Goal: Task Accomplishment & Management: Use online tool/utility

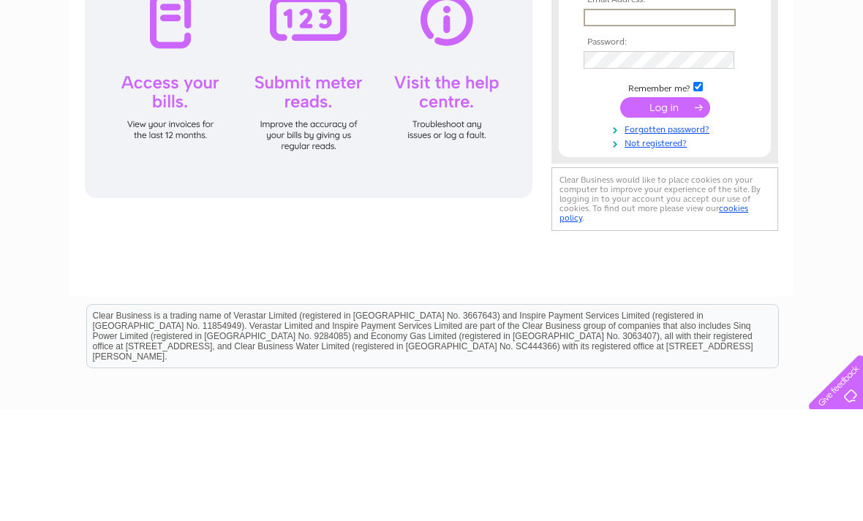
type input "[EMAIL_ADDRESS][DOMAIN_NAME]"
click at [665, 219] on input "submit" at bounding box center [665, 217] width 90 height 20
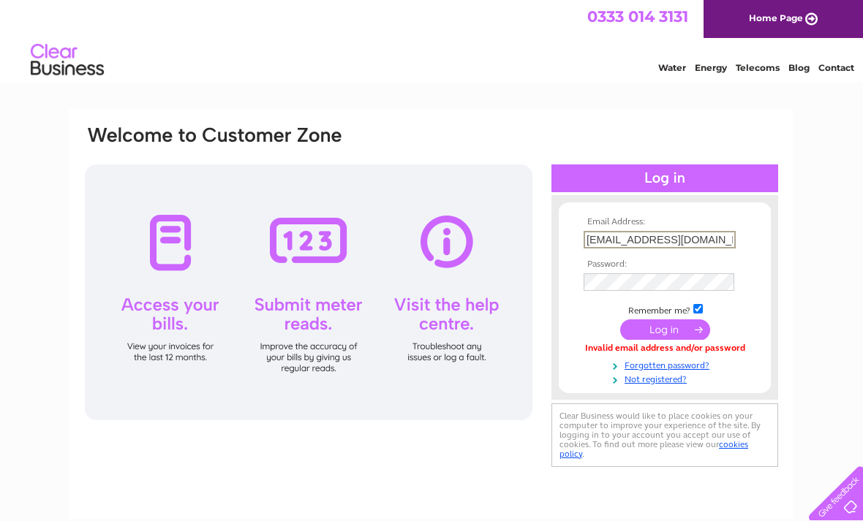
scroll to position [0, 20]
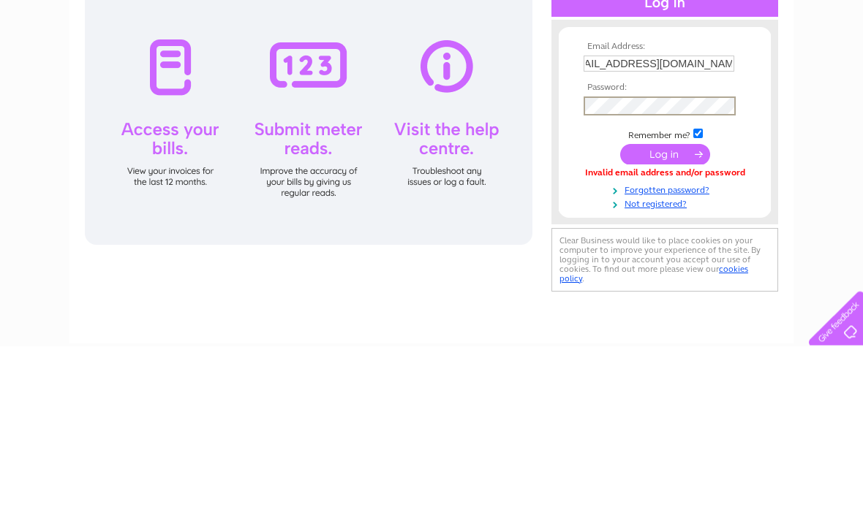
click at [672, 320] on input "submit" at bounding box center [665, 330] width 90 height 20
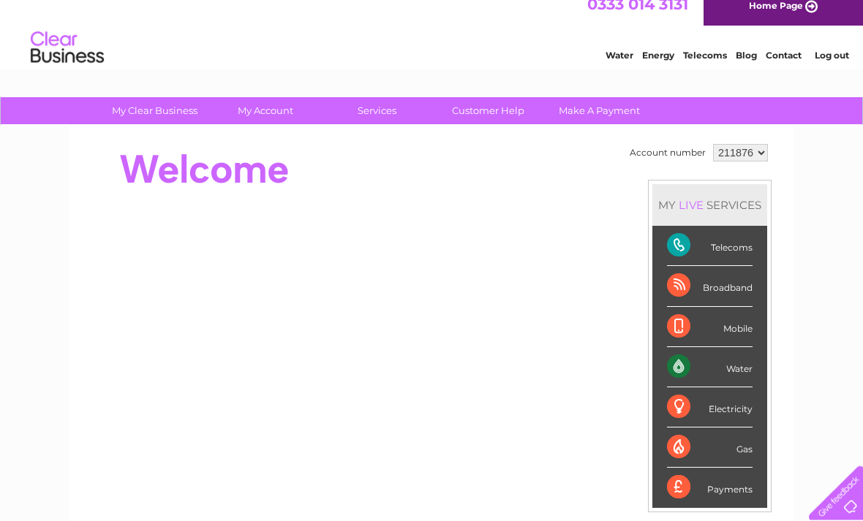
scroll to position [12, 0]
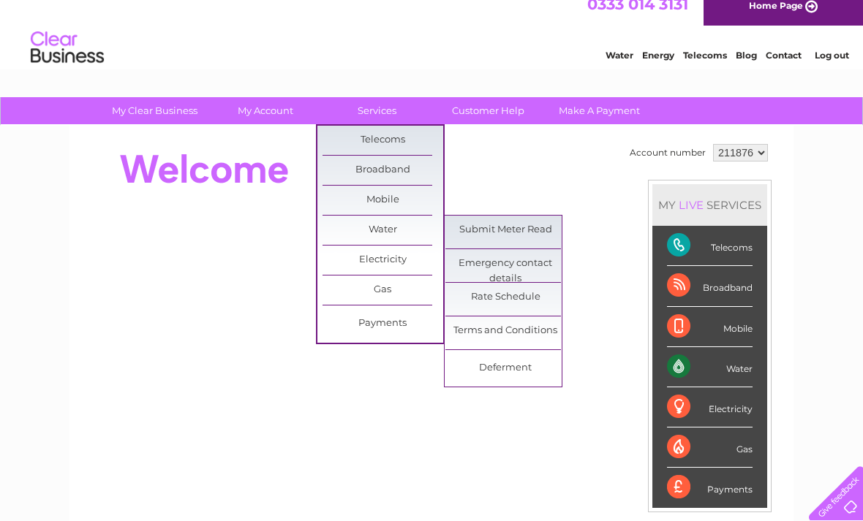
click at [527, 236] on link "Submit Meter Read" at bounding box center [505, 230] width 121 height 29
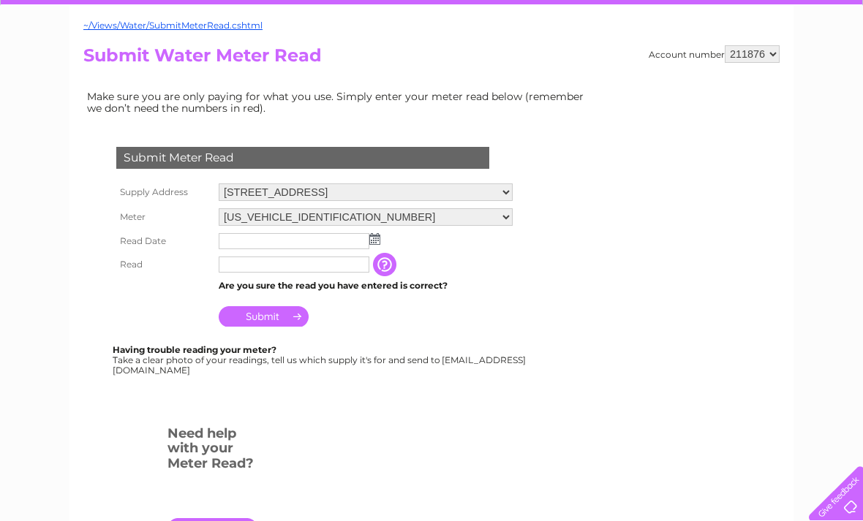
scroll to position [132, 0]
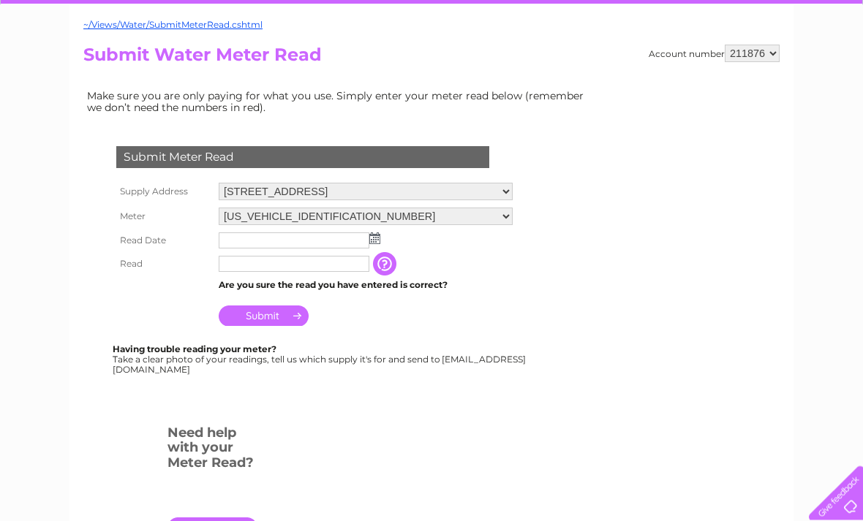
click at [377, 244] on img at bounding box center [374, 239] width 11 height 12
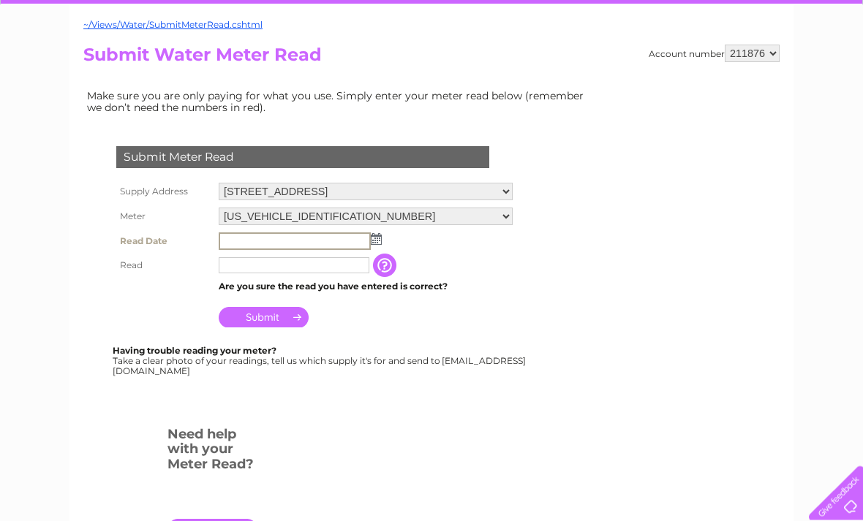
scroll to position [133, 0]
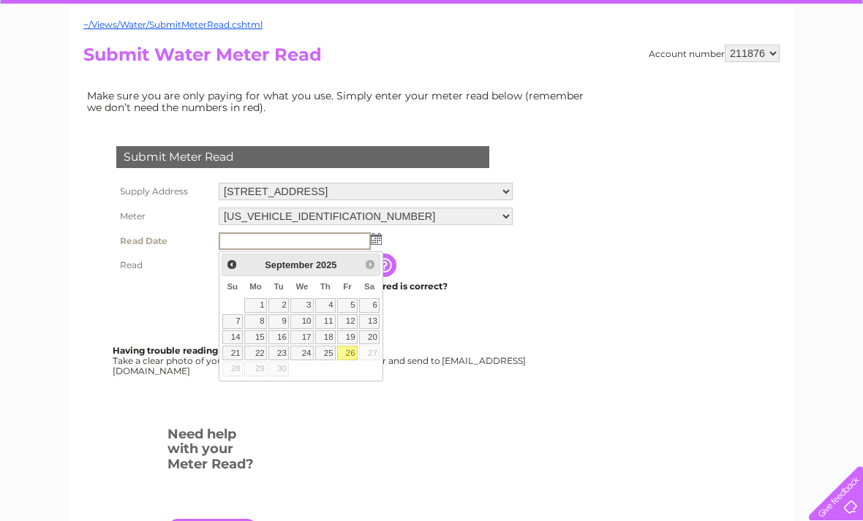
click at [349, 350] on link "26" at bounding box center [347, 353] width 20 height 15
type input "2025/09/26"
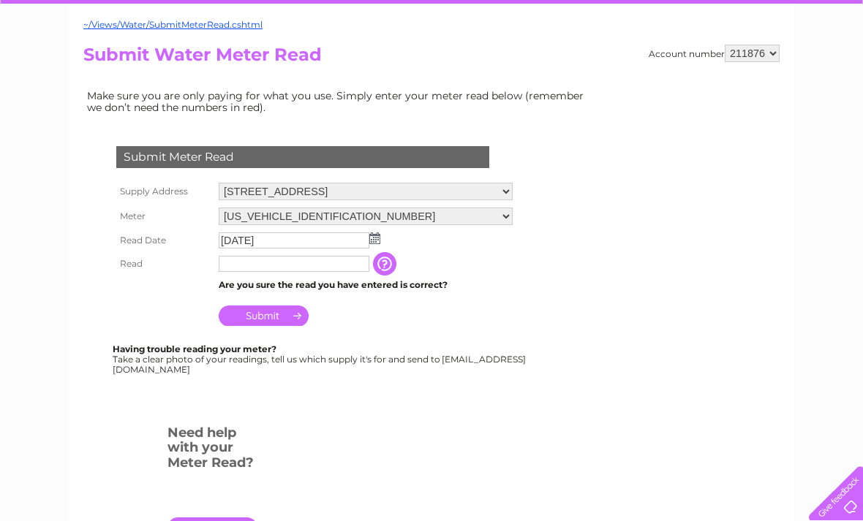
click at [285, 268] on input "text" at bounding box center [294, 264] width 151 height 16
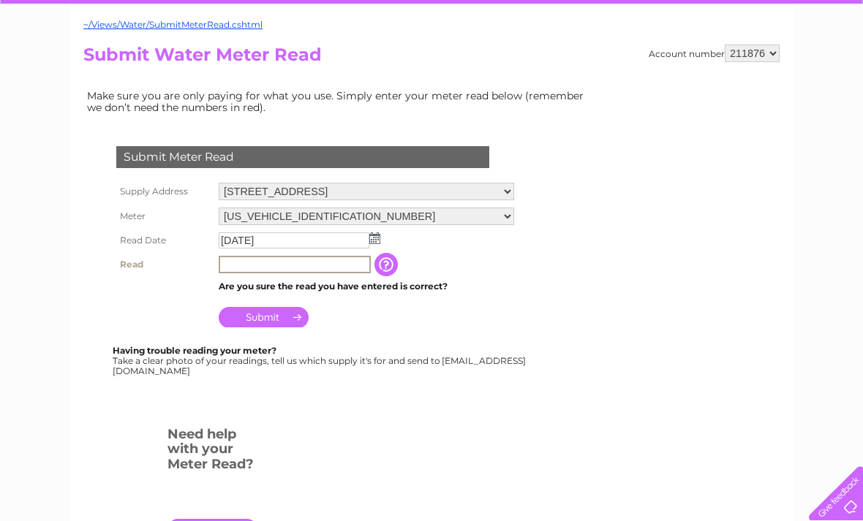
scroll to position [132, 0]
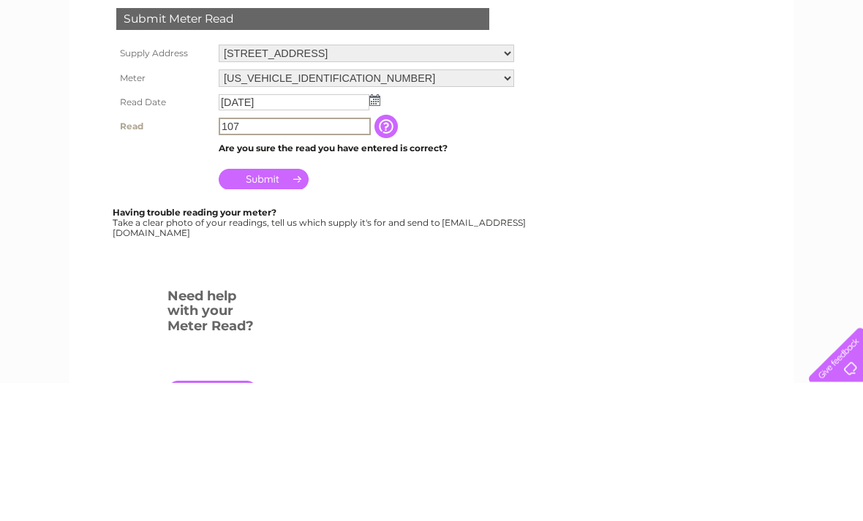
type input "107"
click at [277, 308] on input "Submit" at bounding box center [264, 318] width 90 height 20
